Goal: Task Accomplishment & Management: Manage account settings

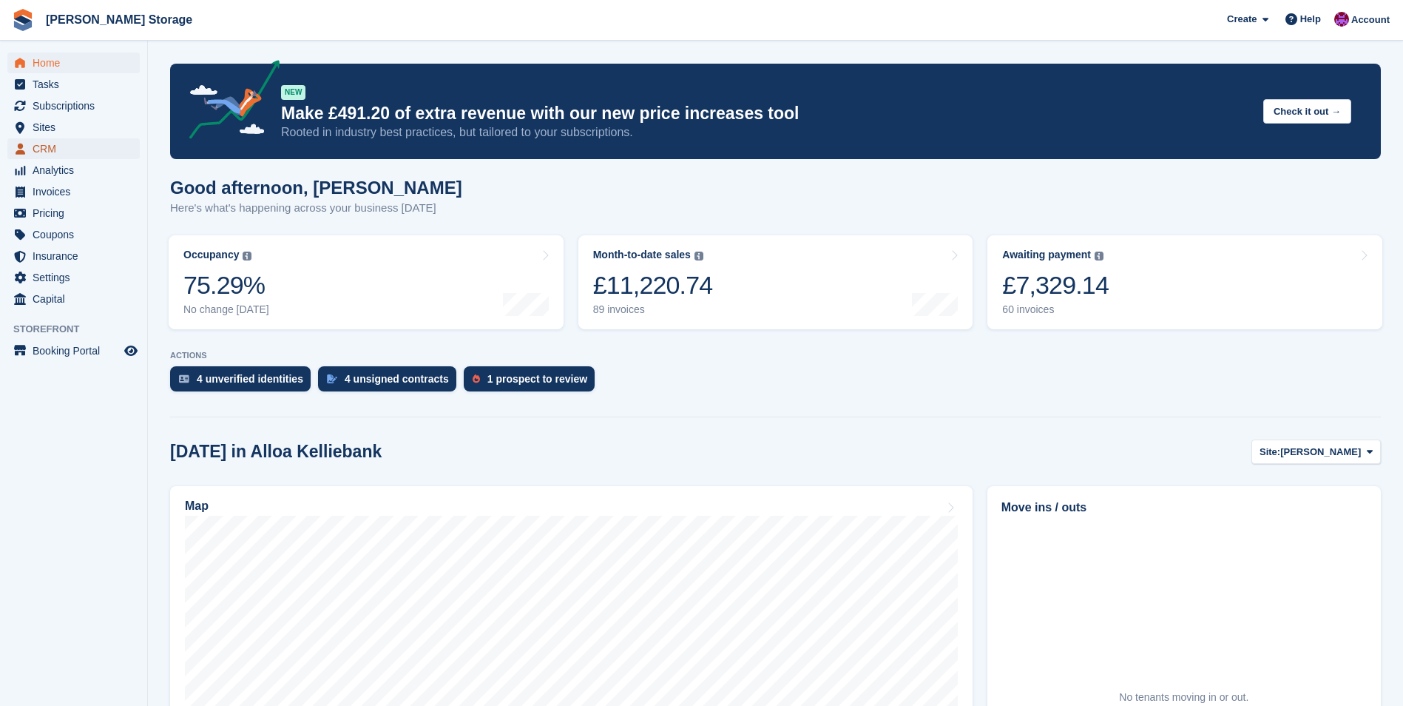
click at [42, 149] on span "CRM" at bounding box center [77, 148] width 89 height 21
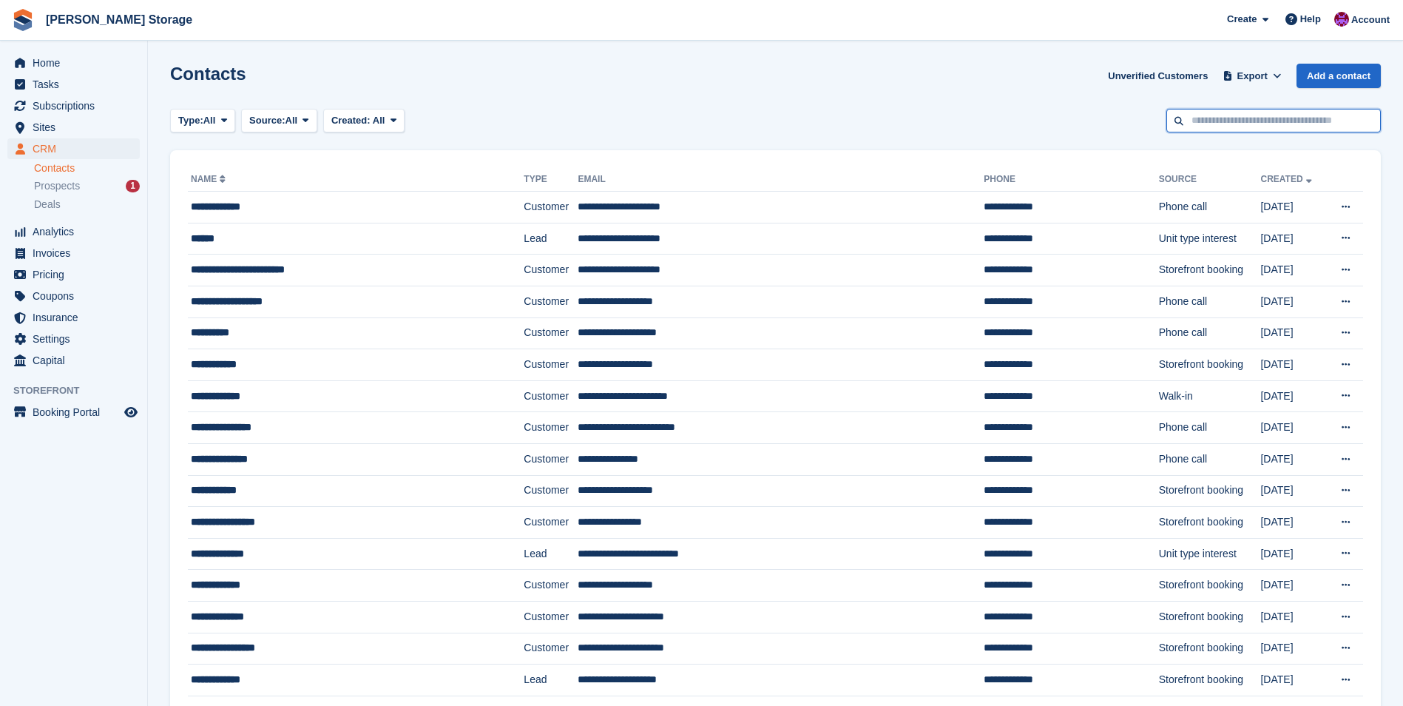
click at [1216, 129] on input "text" at bounding box center [1274, 121] width 215 height 24
type input "****"
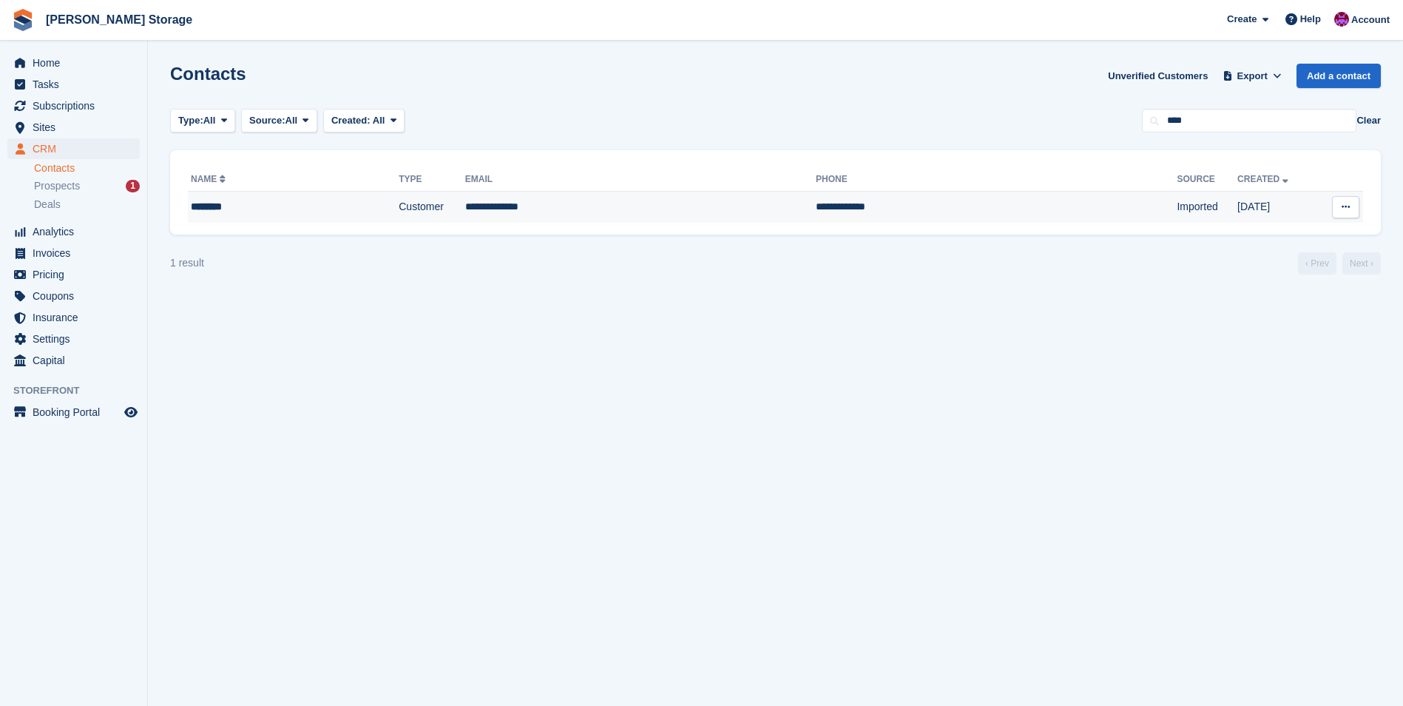
click at [399, 197] on td "Customer" at bounding box center [432, 207] width 67 height 31
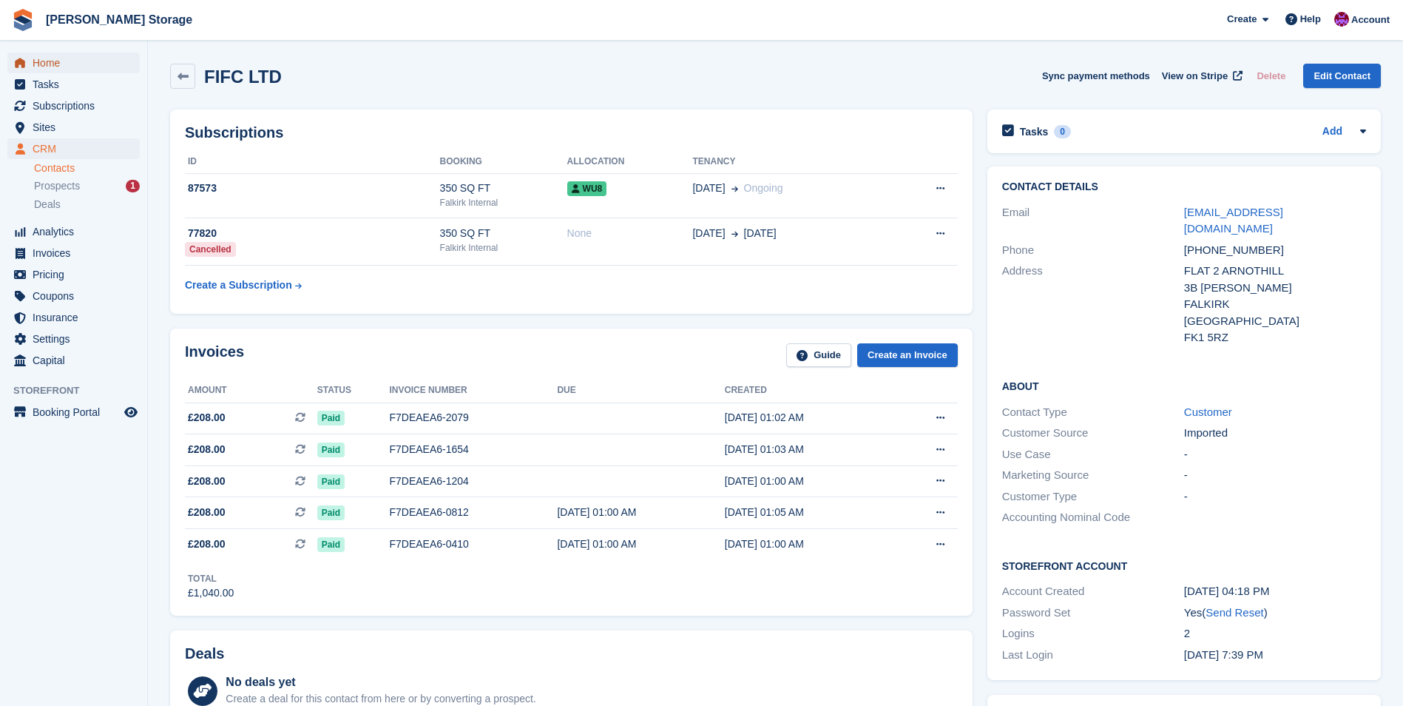
click at [58, 66] on span "Home" at bounding box center [77, 63] width 89 height 21
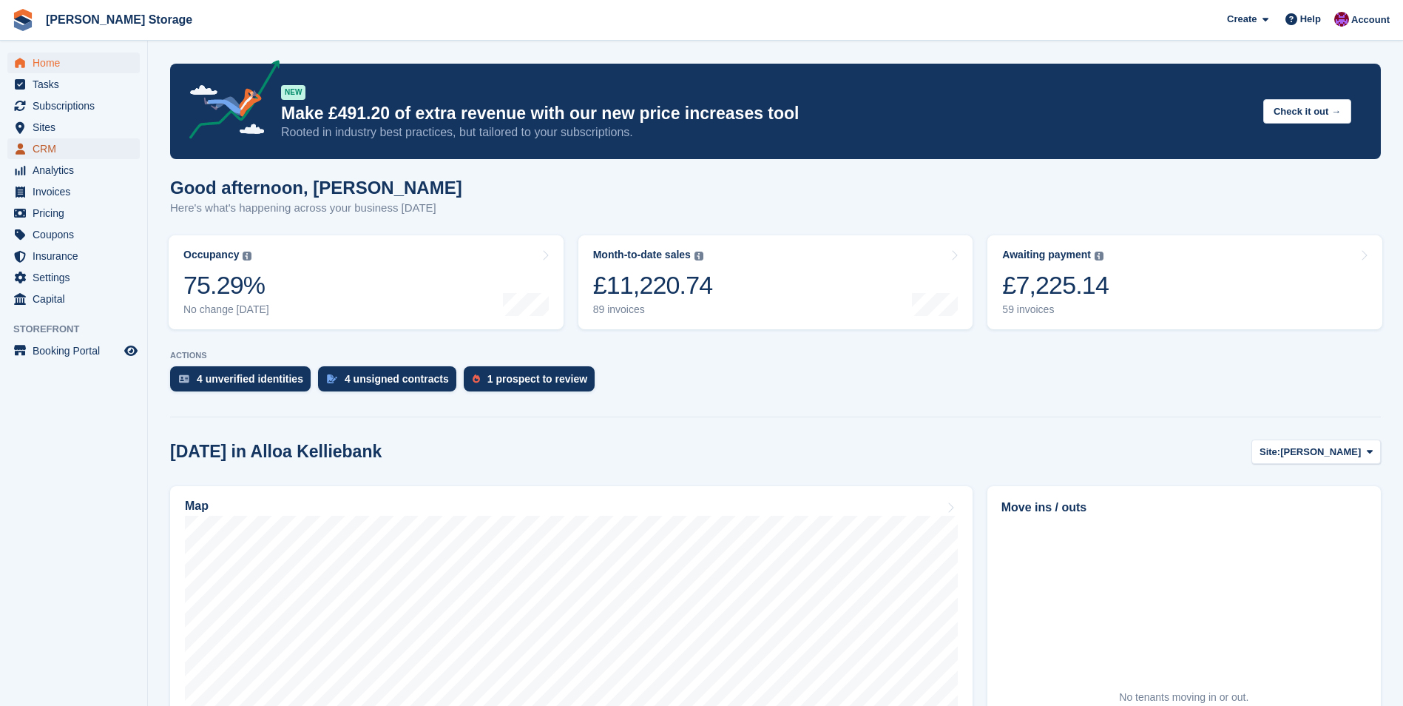
click at [44, 149] on span "CRM" at bounding box center [77, 148] width 89 height 21
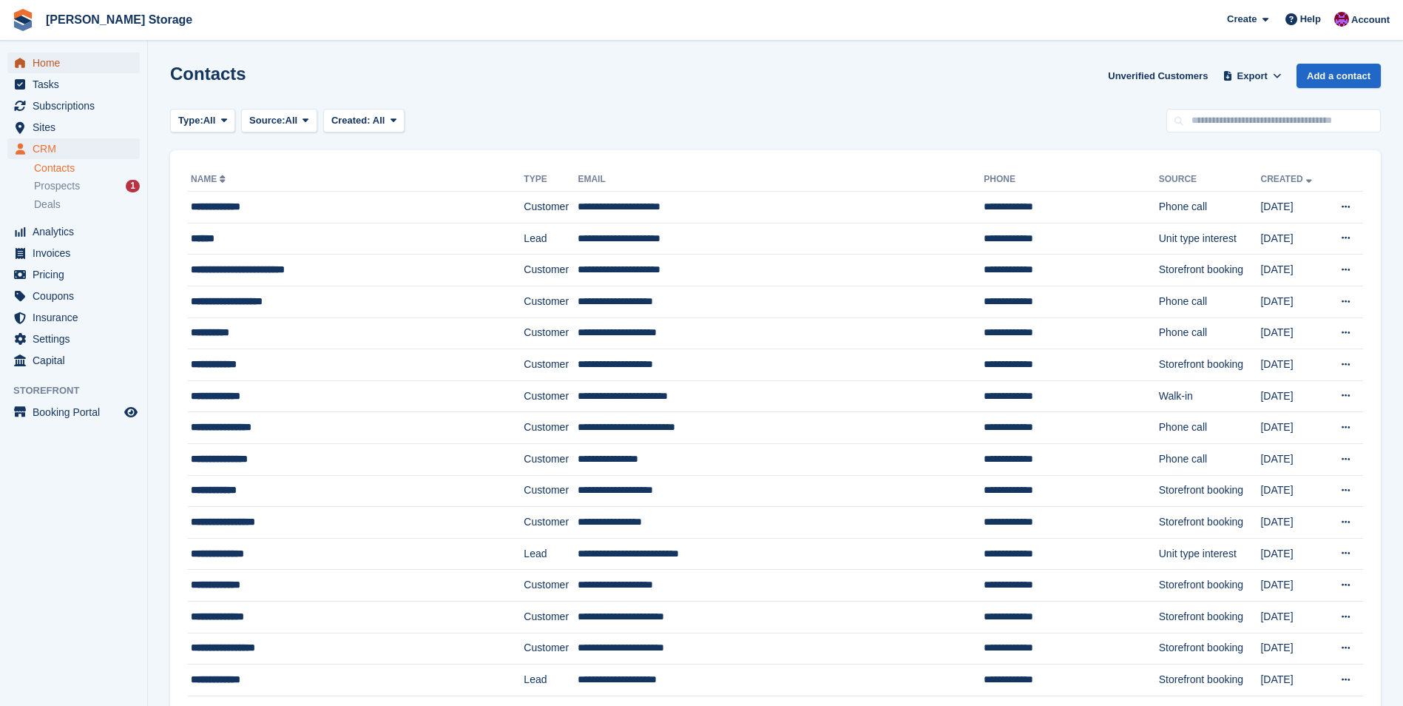
click at [46, 58] on span "Home" at bounding box center [77, 63] width 89 height 21
